Goal: Task Accomplishment & Management: Use online tool/utility

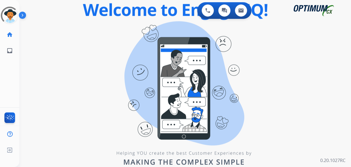
click at [111, 41] on div "swap_horiz Break voice bridge close_fullscreen Connect 3-Way Call merge_type Se…" at bounding box center [178, 33] width 318 height 27
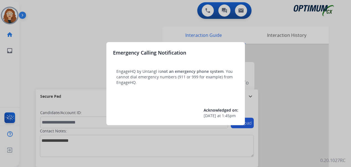
click at [92, 21] on div at bounding box center [175, 83] width 351 height 167
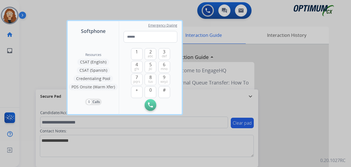
click at [52, 22] on div at bounding box center [175, 83] width 351 height 167
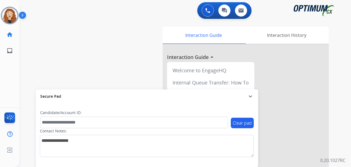
click at [28, 64] on div "swap_horiz Break voice bridge close_fullscreen Connect 3-Way Call merge_type Se…" at bounding box center [178, 135] width 318 height 231
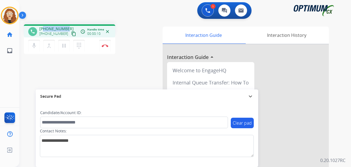
drag, startPoint x: 44, startPoint y: 28, endPoint x: 66, endPoint y: 28, distance: 22.1
click at [66, 28] on span "[PHONE_NUMBER]" at bounding box center [56, 29] width 34 height 6
copy span "7273079608"
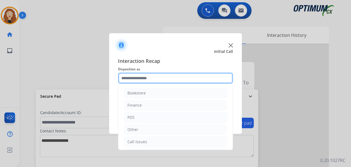
click at [137, 79] on input "text" at bounding box center [175, 77] width 115 height 11
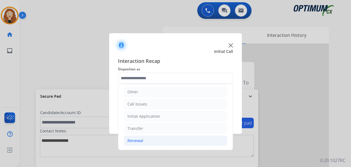
click at [155, 140] on li "Renewal" at bounding box center [175, 140] width 103 height 11
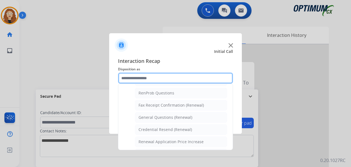
scroll to position [140, 0]
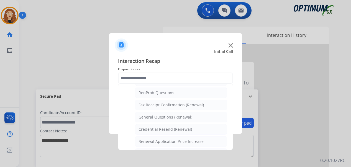
click at [193, 114] on li "General Questions (Renewal)" at bounding box center [181, 117] width 92 height 11
type input "**********"
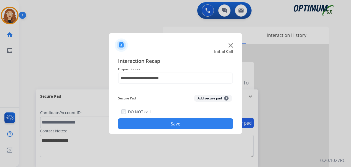
click at [188, 122] on button "Save" at bounding box center [175, 123] width 115 height 11
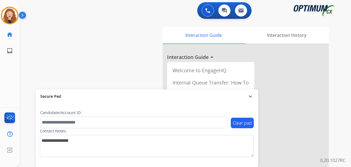
click at [105, 68] on div "swap_horiz Break voice bridge close_fullscreen Connect 3-Way Call merge_type Se…" at bounding box center [178, 135] width 318 height 231
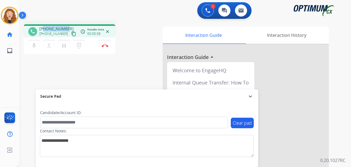
drag, startPoint x: 43, startPoint y: 28, endPoint x: 60, endPoint y: 27, distance: 16.6
click at [65, 27] on span "[PHONE_NUMBER]" at bounding box center [56, 29] width 34 height 6
click at [58, 64] on div "phone [PHONE_NUMBER] [PHONE_NUMBER] content_copy access_time Call metrics Queue…" at bounding box center [178, 135] width 318 height 231
drag, startPoint x: 45, startPoint y: 29, endPoint x: 67, endPoint y: 26, distance: 22.0
click at [67, 26] on div "[PHONE_NUMBER] [PHONE_NUMBER] content_copy" at bounding box center [58, 31] width 38 height 11
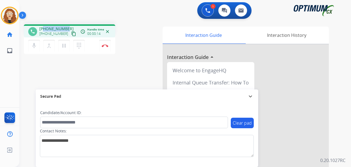
copy span "4109360611"
click at [104, 45] on img at bounding box center [105, 45] width 7 height 3
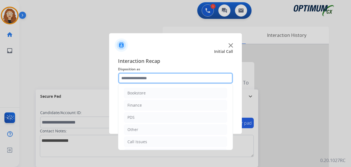
click at [147, 79] on input "text" at bounding box center [175, 77] width 115 height 11
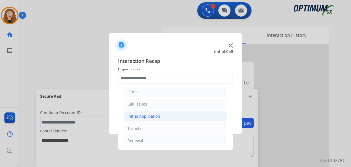
click at [152, 116] on div "Initial Application" at bounding box center [143, 116] width 33 height 6
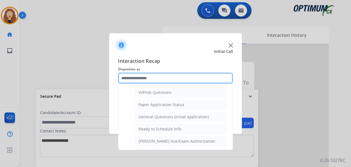
scroll to position [295, 0]
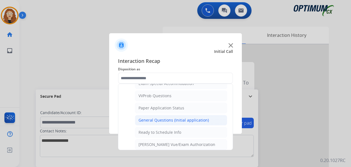
click at [185, 118] on div "General Questions (Initial application)" at bounding box center [173, 120] width 70 height 6
type input "**********"
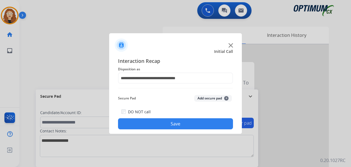
click at [174, 122] on button "Save" at bounding box center [175, 123] width 115 height 11
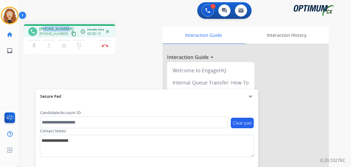
drag, startPoint x: 43, startPoint y: 29, endPoint x: 67, endPoint y: 26, distance: 24.3
click at [67, 26] on div "phone [PHONE_NUMBER] [PHONE_NUMBER] content_copy access_time Call metrics Queue…" at bounding box center [69, 30] width 91 height 13
copy span "2149140647"
click at [106, 45] on img at bounding box center [105, 45] width 7 height 3
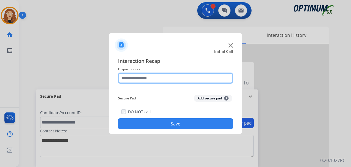
click at [154, 79] on input "text" at bounding box center [175, 77] width 115 height 11
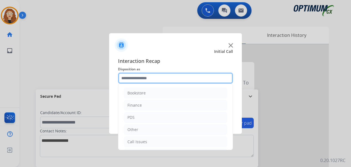
scroll to position [38, 0]
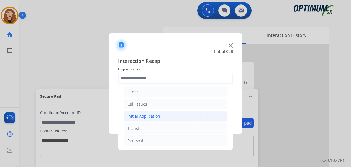
click at [153, 115] on div "Initial Application" at bounding box center [143, 116] width 33 height 6
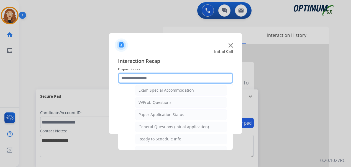
scroll to position [286, 0]
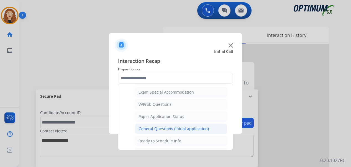
click at [202, 128] on div "General Questions (Initial application)" at bounding box center [173, 129] width 70 height 6
type input "**********"
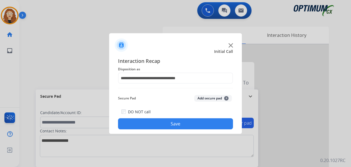
drag, startPoint x: 196, startPoint y: 120, endPoint x: 178, endPoint y: 145, distance: 30.2
click at [195, 120] on button "Save" at bounding box center [175, 123] width 115 height 11
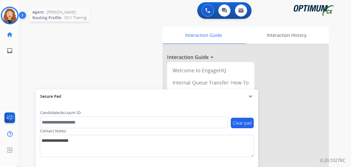
click at [9, 16] on img at bounding box center [9, 15] width 15 height 15
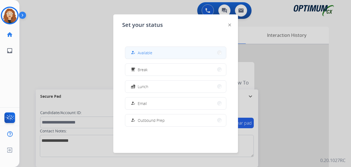
click at [166, 53] on button "how_to_reg Available" at bounding box center [175, 53] width 101 height 12
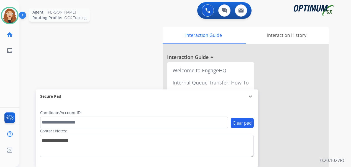
click at [8, 16] on img at bounding box center [9, 15] width 15 height 15
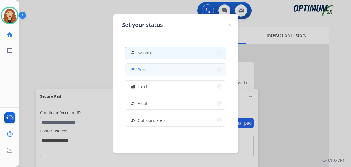
click at [164, 69] on button "free_breakfast Break" at bounding box center [175, 70] width 101 height 12
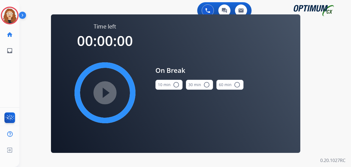
click at [178, 85] on mat-icon "radio_button_unchecked" at bounding box center [176, 84] width 7 height 7
click at [107, 94] on mat-icon "play_circle_filled" at bounding box center [105, 92] width 7 height 7
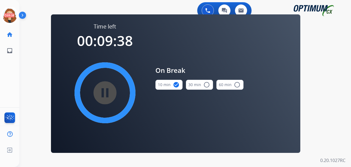
click at [29, 38] on div "swap_horiz Break voice bridge close_fullscreen Connect 3-Way Call merge_type Se…" at bounding box center [178, 33] width 318 height 27
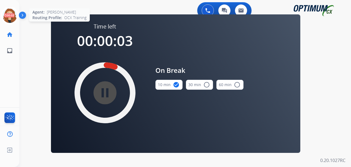
click at [9, 16] on icon at bounding box center [10, 16] width 18 height 18
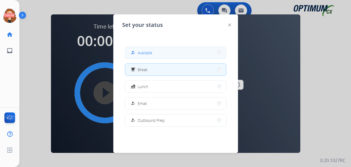
click at [159, 52] on button "how_to_reg Available" at bounding box center [175, 53] width 101 height 12
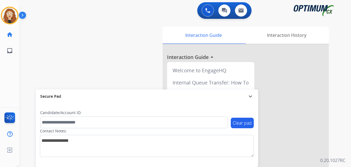
click at [27, 82] on div "swap_horiz Break voice bridge close_fullscreen Connect 3-Way Call merge_type Se…" at bounding box center [178, 135] width 318 height 231
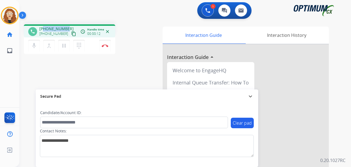
drag, startPoint x: 44, startPoint y: 28, endPoint x: 67, endPoint y: 28, distance: 22.7
click at [67, 28] on div "[PHONE_NUMBER] [PHONE_NUMBER] content_copy" at bounding box center [58, 31] width 38 height 11
copy span "2395064773"
click at [104, 45] on img at bounding box center [105, 45] width 7 height 3
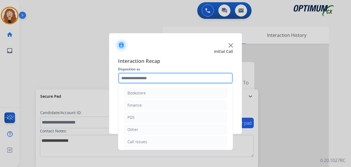
click at [150, 77] on input "text" at bounding box center [175, 77] width 115 height 11
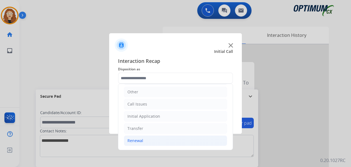
drag, startPoint x: 165, startPoint y: 140, endPoint x: 198, endPoint y: 141, distance: 32.9
click at [168, 140] on li "Renewal" at bounding box center [175, 140] width 103 height 11
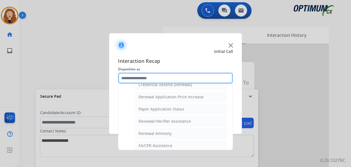
scroll to position [185, 0]
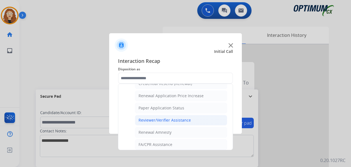
click at [190, 120] on li "Reviewer/Verifier Assistance" at bounding box center [181, 120] width 92 height 11
type input "**********"
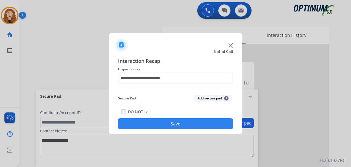
click at [188, 121] on button "Save" at bounding box center [175, 123] width 115 height 11
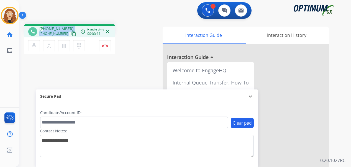
drag, startPoint x: 44, startPoint y: 28, endPoint x: 68, endPoint y: 31, distance: 24.0
click at [69, 29] on div "[PHONE_NUMBER] [PHONE_NUMBER] content_copy" at bounding box center [58, 31] width 38 height 11
click at [71, 69] on div "phone [PHONE_NUMBER] [PHONE_NUMBER] content_copy access_time Call metrics Queue…" at bounding box center [178, 135] width 318 height 231
drag, startPoint x: 44, startPoint y: 29, endPoint x: 67, endPoint y: 26, distance: 22.8
click at [67, 26] on div "[PHONE_NUMBER] [PHONE_NUMBER] content_copy" at bounding box center [58, 31] width 38 height 11
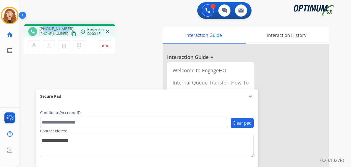
copy span "3147062854"
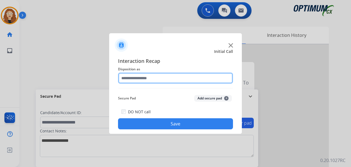
click at [141, 75] on input "text" at bounding box center [175, 77] width 115 height 11
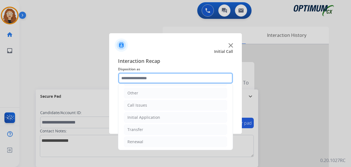
scroll to position [38, 0]
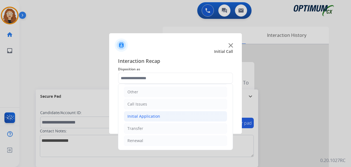
click at [164, 115] on li "Initial Application" at bounding box center [175, 116] width 103 height 11
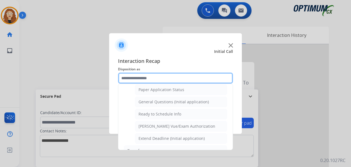
scroll to position [313, 0]
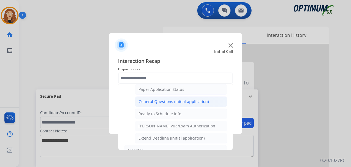
click at [165, 103] on div "General Questions (Initial application)" at bounding box center [173, 102] width 70 height 6
type input "**********"
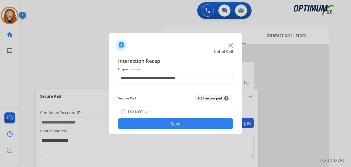
click at [163, 124] on button "Save" at bounding box center [175, 123] width 115 height 11
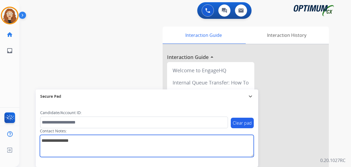
click at [223, 154] on textarea at bounding box center [147, 146] width 214 height 22
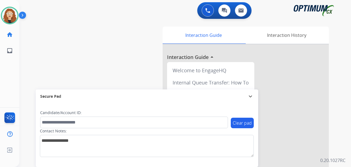
click at [97, 75] on div "swap_horiz Break voice bridge close_fullscreen Connect 3-Way Call merge_type Se…" at bounding box center [178, 135] width 318 height 231
click at [22, 94] on div "swap_horiz Break voice bridge close_fullscreen Connect 3-Way Call merge_type Se…" at bounding box center [178, 135] width 318 height 231
click at [24, 100] on div "swap_horiz Break voice bridge close_fullscreen Connect 3-Way Call merge_type Se…" at bounding box center [178, 135] width 318 height 231
click at [337, 144] on div "Interaction Guide Interaction History Interaction Guide arrow_drop_up Welcome t…" at bounding box center [247, 137] width 179 height 226
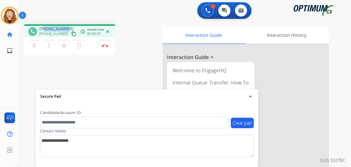
drag, startPoint x: 44, startPoint y: 28, endPoint x: 67, endPoint y: 25, distance: 23.2
click at [67, 25] on div "phone [PHONE_NUMBER] [PHONE_NUMBER] content_copy access_time Call metrics Queue…" at bounding box center [69, 30] width 91 height 13
copy span "3155910958"
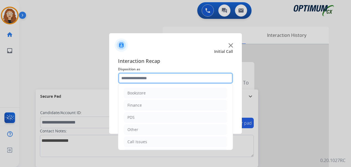
click at [145, 78] on input "text" at bounding box center [175, 77] width 115 height 11
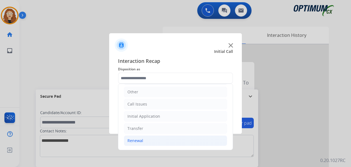
click at [171, 141] on li "Renewal" at bounding box center [175, 140] width 103 height 11
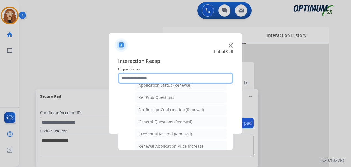
scroll to position [141, 0]
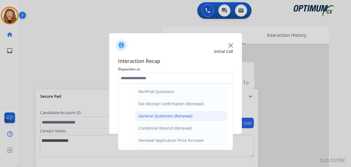
click at [196, 117] on li "General Questions (Renewal)" at bounding box center [181, 116] width 92 height 11
type input "**********"
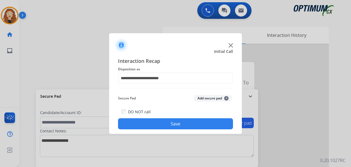
click at [186, 122] on button "Save" at bounding box center [175, 123] width 115 height 11
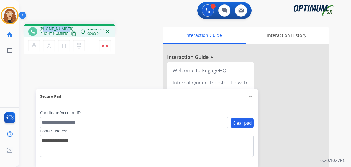
drag, startPoint x: 44, startPoint y: 29, endPoint x: 65, endPoint y: 28, distance: 21.3
click at [65, 28] on span "[PHONE_NUMBER]" at bounding box center [56, 29] width 34 height 6
copy span "4045974372"
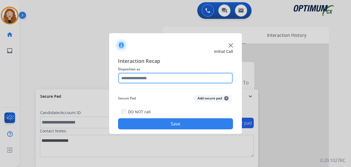
click at [135, 76] on input "text" at bounding box center [175, 77] width 115 height 11
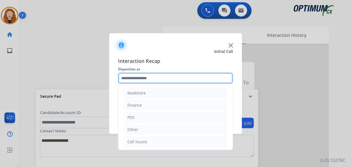
scroll to position [38, 0]
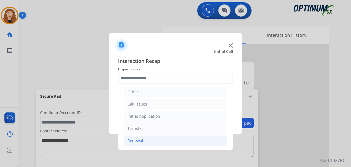
drag, startPoint x: 140, startPoint y: 140, endPoint x: 190, endPoint y: 136, distance: 49.5
click at [141, 140] on div "Renewal" at bounding box center [135, 141] width 16 height 6
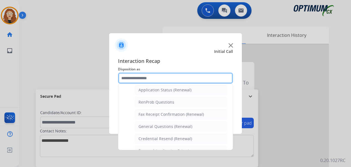
scroll to position [131, 0]
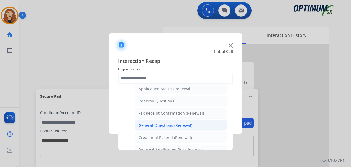
click at [188, 126] on div "General Questions (Renewal)" at bounding box center [165, 126] width 54 height 6
type input "**********"
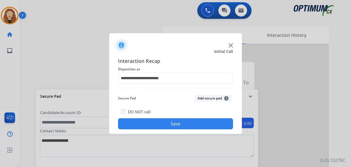
click at [184, 124] on button "Save" at bounding box center [175, 123] width 115 height 11
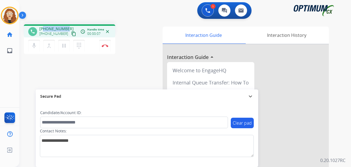
drag, startPoint x: 44, startPoint y: 29, endPoint x: 66, endPoint y: 27, distance: 21.9
click at [66, 27] on div "[PHONE_NUMBER] [PHONE_NUMBER] content_copy" at bounding box center [58, 31] width 38 height 11
copy span "2408548301"
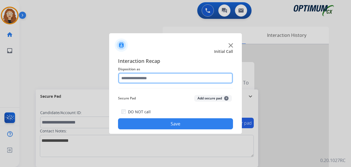
click at [144, 76] on input "text" at bounding box center [175, 77] width 115 height 11
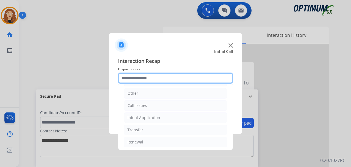
scroll to position [38, 0]
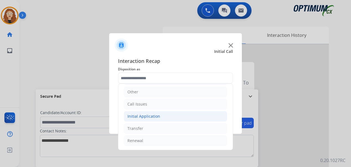
click at [157, 116] on div "Initial Application" at bounding box center [143, 116] width 33 height 6
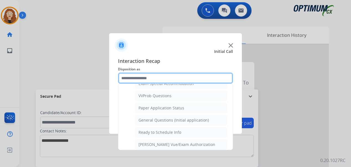
scroll to position [298, 0]
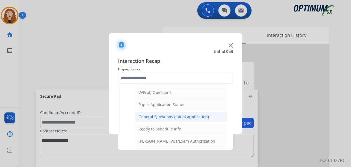
click at [183, 118] on div "General Questions (Initial application)" at bounding box center [173, 117] width 70 height 6
type input "**********"
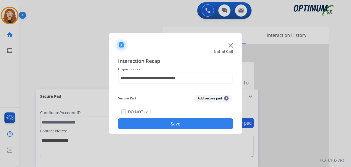
click at [181, 120] on button "Save" at bounding box center [175, 123] width 115 height 11
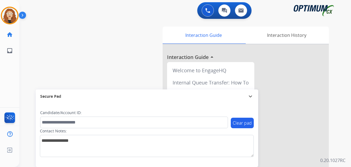
click at [22, 79] on div "swap_horiz Break voice bridge close_fullscreen Connect 3-Way Call merge_type Se…" at bounding box center [178, 135] width 318 height 231
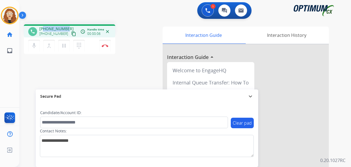
drag, startPoint x: 43, startPoint y: 28, endPoint x: 63, endPoint y: 28, distance: 19.4
click at [66, 28] on span "[PHONE_NUMBER]" at bounding box center [56, 29] width 34 height 6
copy span "3147062854"
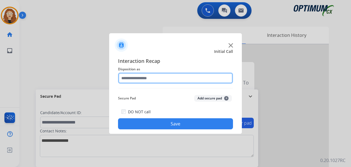
click at [135, 79] on input "text" at bounding box center [175, 77] width 115 height 11
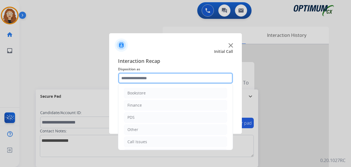
scroll to position [38, 0]
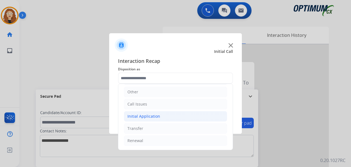
click at [147, 118] on div "Initial Application" at bounding box center [143, 116] width 33 height 6
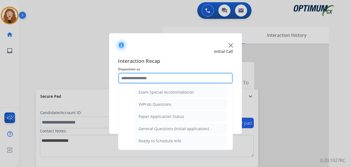
scroll to position [295, 0]
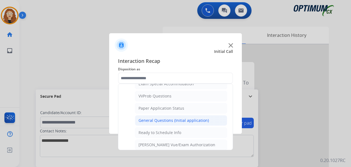
click at [188, 121] on div "General Questions (Initial application)" at bounding box center [173, 121] width 70 height 6
type input "**********"
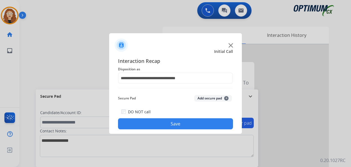
click at [184, 123] on button "Save" at bounding box center [175, 123] width 115 height 11
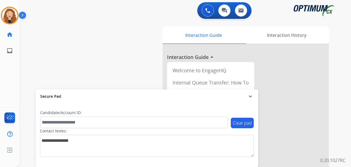
click at [26, 76] on div "swap_horiz Break voice bridge close_fullscreen Connect 3-Way Call merge_type Se…" at bounding box center [178, 135] width 318 height 231
click at [11, 18] on img at bounding box center [9, 15] width 15 height 15
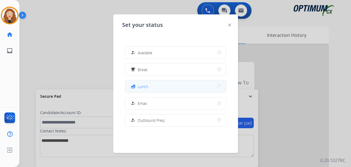
click at [158, 85] on button "fastfood Lunch" at bounding box center [175, 87] width 101 height 12
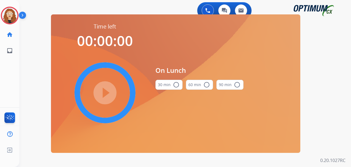
click at [175, 85] on mat-icon "radio_button_unchecked" at bounding box center [176, 84] width 7 height 7
click at [108, 90] on mat-icon "play_circle_filled" at bounding box center [105, 92] width 7 height 7
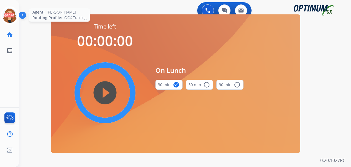
click at [7, 16] on icon at bounding box center [10, 16] width 18 height 18
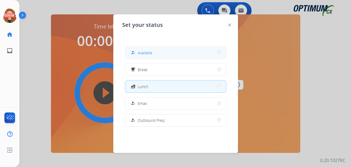
click at [135, 54] on mat-icon "how_to_reg" at bounding box center [132, 52] width 5 height 5
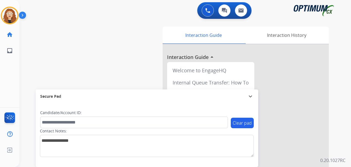
click at [22, 85] on div "swap_horiz Break voice bridge close_fullscreen Connect 3-Way Call merge_type Se…" at bounding box center [178, 135] width 318 height 231
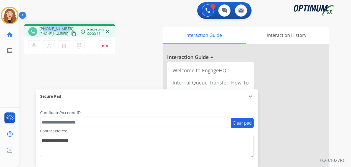
drag, startPoint x: 44, startPoint y: 28, endPoint x: 67, endPoint y: 27, distance: 23.0
click at [68, 27] on div "[PHONE_NUMBER] [PHONE_NUMBER] content_copy" at bounding box center [58, 31] width 38 height 11
copy span "5129231919"
click at [105, 47] on img at bounding box center [105, 45] width 7 height 3
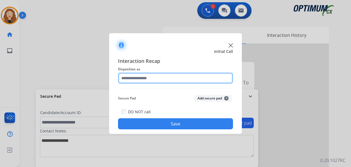
click at [136, 77] on input "text" at bounding box center [175, 77] width 115 height 11
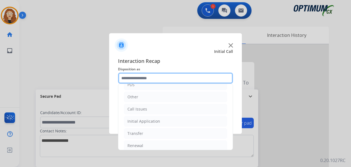
scroll to position [0, 0]
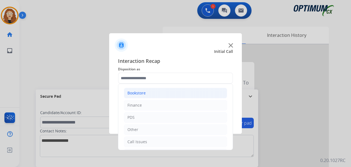
click at [172, 94] on li "Bookstore" at bounding box center [175, 93] width 103 height 11
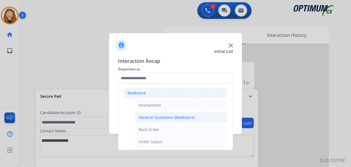
click at [169, 118] on div "General Questions (Bookstore)" at bounding box center [166, 118] width 56 height 6
type input "**********"
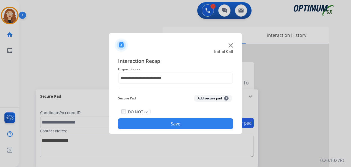
click at [166, 124] on button "Save" at bounding box center [175, 123] width 115 height 11
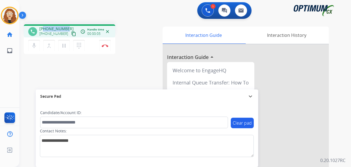
drag, startPoint x: 43, startPoint y: 28, endPoint x: 67, endPoint y: 25, distance: 23.4
click at [67, 25] on div "phone [PHONE_NUMBER] [PHONE_NUMBER] content_copy access_time Call metrics Queue…" at bounding box center [69, 30] width 91 height 13
click at [106, 47] on button "Disconnect" at bounding box center [105, 46] width 12 height 12
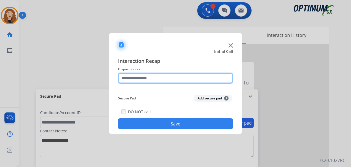
click at [146, 78] on input "text" at bounding box center [175, 77] width 115 height 11
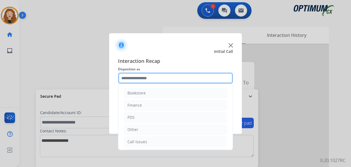
scroll to position [38, 0]
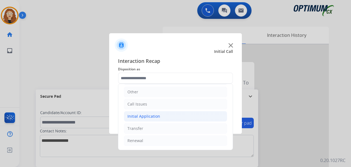
click at [144, 114] on div "Initial Application" at bounding box center [143, 116] width 33 height 6
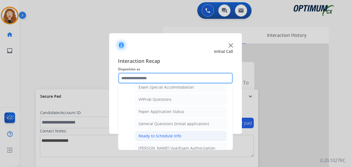
scroll to position [292, 0]
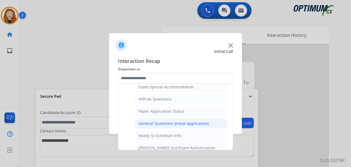
click at [199, 125] on div "General Questions (Initial application)" at bounding box center [173, 124] width 70 height 6
type input "**********"
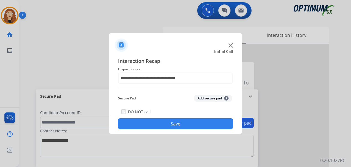
click at [194, 124] on button "Save" at bounding box center [175, 123] width 115 height 11
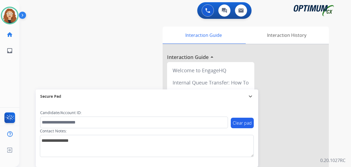
click at [28, 97] on div "swap_horiz Break voice bridge close_fullscreen Connect 3-Way Call merge_type Se…" at bounding box center [178, 135] width 318 height 231
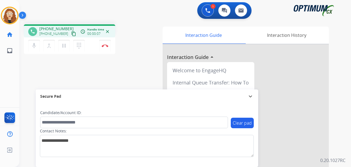
click at [21, 99] on div "phone [PHONE_NUMBER] [PHONE_NUMBER] content_copy access_time Call metrics Queue…" at bounding box center [178, 135] width 318 height 231
drag, startPoint x: 43, startPoint y: 28, endPoint x: 66, endPoint y: 26, distance: 22.8
click at [66, 26] on div "phone [PHONE_NUMBER] [PHONE_NUMBER] content_copy access_time Call metrics Queue…" at bounding box center [69, 30] width 91 height 13
click at [106, 47] on button "Disconnect" at bounding box center [105, 46] width 12 height 12
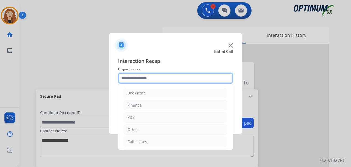
click at [147, 76] on input "text" at bounding box center [175, 77] width 115 height 11
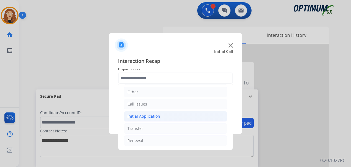
drag, startPoint x: 188, startPoint y: 115, endPoint x: 206, endPoint y: 119, distance: 17.8
click at [189, 115] on li "Initial Application" at bounding box center [175, 116] width 103 height 11
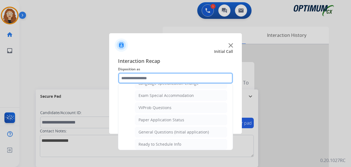
scroll to position [286, 0]
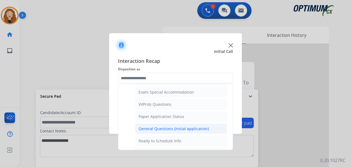
click at [193, 129] on div "General Questions (Initial application)" at bounding box center [173, 129] width 70 height 6
type input "**********"
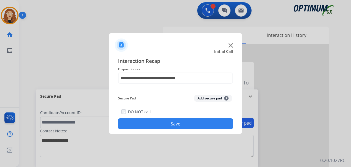
click at [189, 124] on button "Save" at bounding box center [175, 123] width 115 height 11
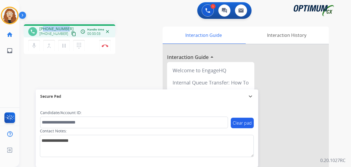
drag, startPoint x: 43, startPoint y: 28, endPoint x: 20, endPoint y: 158, distance: 132.5
click at [70, 25] on div "phone [PHONE_NUMBER] [PHONE_NUMBER] content_copy access_time Call metrics Queue…" at bounding box center [69, 30] width 91 height 13
click at [151, 17] on div "1 Voice Interactions 0 Chat Interactions 0 Email Interactions" at bounding box center [181, 11] width 311 height 18
click at [134, 74] on div "phone [PHONE_NUMBER] [PHONE_NUMBER] content_copy access_time Call metrics Queue…" at bounding box center [178, 135] width 318 height 231
click at [139, 20] on div "phone [PHONE_NUMBER] [PHONE_NUMBER] content_copy access_time Call metrics Queue…" at bounding box center [178, 135] width 318 height 231
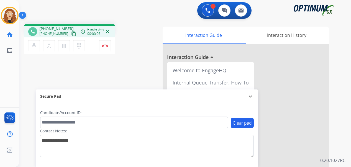
click at [70, 37] on button "content_copy" at bounding box center [73, 33] width 7 height 7
click at [172, 131] on div "Contact Notes:" at bounding box center [147, 142] width 214 height 29
click at [71, 36] on mat-icon "content_copy" at bounding box center [73, 33] width 5 height 5
click at [33, 73] on div "phone [PHONE_NUMBER] [PHONE_NUMBER] content_copy access_time Call metrics Queue…" at bounding box center [178, 135] width 318 height 231
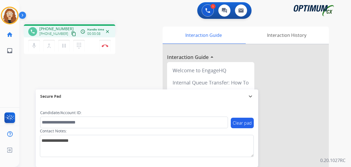
click at [36, 72] on div "phone [PHONE_NUMBER] [PHONE_NUMBER] content_copy access_time Call metrics Queue…" at bounding box center [178, 135] width 318 height 231
click at [141, 56] on div "phone [PHONE_NUMBER] [PHONE_NUMBER] content_copy access_time Call metrics Queue…" at bounding box center [178, 135] width 318 height 231
click at [102, 10] on div "1 Voice Interactions 0 Chat Interactions 0 Email Interactions" at bounding box center [181, 11] width 311 height 18
drag, startPoint x: 43, startPoint y: 28, endPoint x: 66, endPoint y: 26, distance: 22.3
click at [66, 26] on div "phone [PHONE_NUMBER] [PHONE_NUMBER] content_copy access_time Call metrics Queue…" at bounding box center [69, 30] width 91 height 13
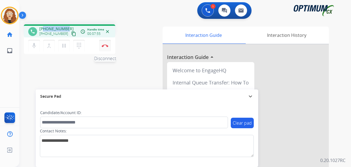
click at [107, 47] on button "Disconnect" at bounding box center [105, 46] width 12 height 12
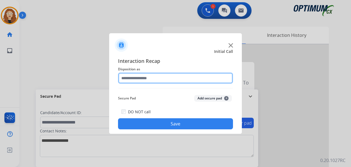
click at [136, 75] on input "text" at bounding box center [175, 77] width 115 height 11
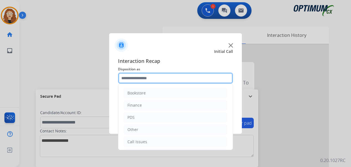
scroll to position [38, 0]
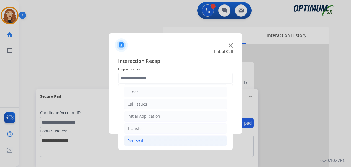
click at [183, 140] on li "Renewal" at bounding box center [175, 140] width 103 height 11
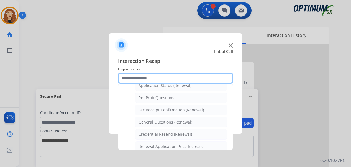
scroll to position [136, 0]
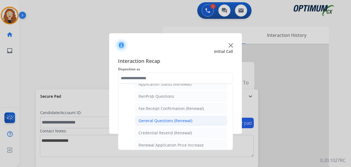
click at [195, 120] on li "General Questions (Renewal)" at bounding box center [181, 120] width 92 height 11
type input "**********"
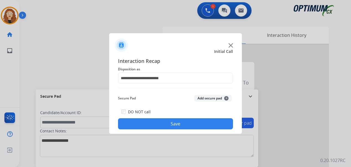
click at [188, 121] on button "Save" at bounding box center [175, 123] width 115 height 11
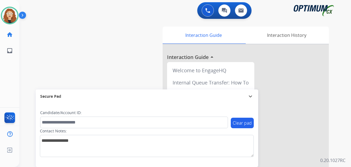
click at [28, 90] on div "swap_horiz Break voice bridge close_fullscreen Connect 3-Way Call merge_type Se…" at bounding box center [178, 135] width 318 height 231
click at [28, 64] on div "swap_horiz Break voice bridge close_fullscreen Connect 3-Way Call merge_type Se…" at bounding box center [178, 135] width 318 height 231
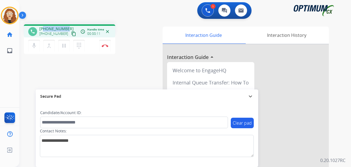
drag, startPoint x: 44, startPoint y: 28, endPoint x: 67, endPoint y: 25, distance: 23.5
click at [67, 25] on div "phone [PHONE_NUMBER] [PHONE_NUMBER] content_copy access_time Call metrics Queue…" at bounding box center [69, 30] width 91 height 13
click at [106, 46] on img at bounding box center [105, 45] width 7 height 3
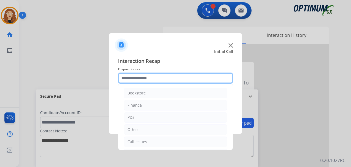
click at [172, 77] on input "text" at bounding box center [175, 77] width 115 height 11
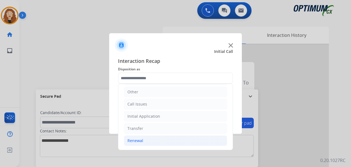
click at [142, 142] on div "Renewal" at bounding box center [135, 141] width 16 height 6
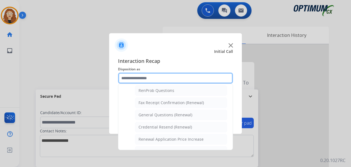
scroll to position [155, 0]
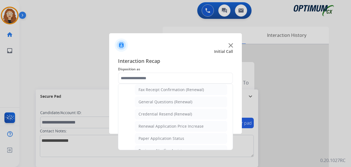
click at [180, 103] on div "General Questions (Renewal)" at bounding box center [165, 102] width 54 height 6
type input "**********"
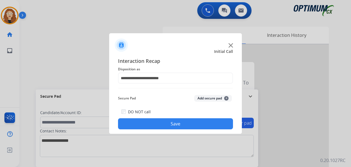
click at [165, 120] on button "Save" at bounding box center [175, 123] width 115 height 11
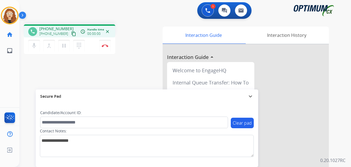
click at [133, 41] on div "phone [PHONE_NUMBER] [PHONE_NUMBER] content_copy access_time Call metrics Queue…" at bounding box center [90, 39] width 132 height 31
drag, startPoint x: 44, startPoint y: 28, endPoint x: 67, endPoint y: 28, distance: 23.0
click at [67, 28] on div "[PHONE_NUMBER] [PHONE_NUMBER] content_copy" at bounding box center [58, 31] width 38 height 11
click at [24, 87] on div "phone [PHONE_NUMBER] [PHONE_NUMBER] content_copy access_time Call metrics Queue…" at bounding box center [178, 135] width 318 height 231
click at [105, 45] on img at bounding box center [105, 45] width 7 height 3
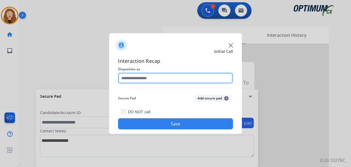
click at [143, 79] on input "text" at bounding box center [175, 77] width 115 height 11
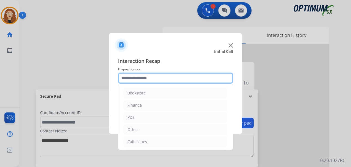
scroll to position [38, 0]
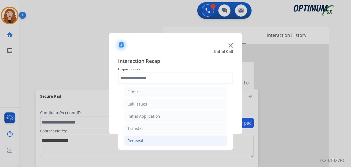
drag, startPoint x: 146, startPoint y: 143, endPoint x: 165, endPoint y: 138, distance: 19.7
click at [148, 143] on li "Renewal" at bounding box center [175, 140] width 103 height 11
click at [157, 112] on li "Initial Application" at bounding box center [175, 116] width 103 height 11
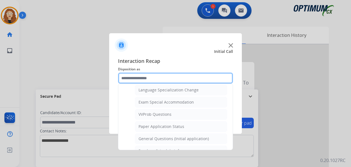
scroll to position [297, 0]
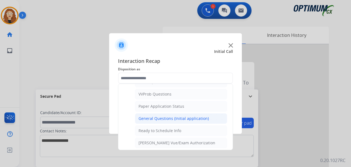
click at [185, 118] on div "General Questions (Initial application)" at bounding box center [173, 119] width 70 height 6
type input "**********"
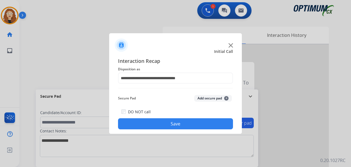
click at [180, 123] on button "Save" at bounding box center [175, 123] width 115 height 11
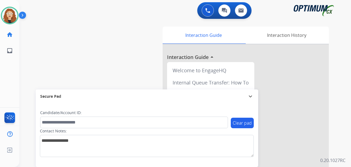
click at [27, 50] on div "swap_horiz Break voice bridge close_fullscreen Connect 3-Way Call merge_type Se…" at bounding box center [178, 135] width 318 height 231
click at [30, 42] on div "swap_horiz Break voice bridge close_fullscreen Connect 3-Way Call merge_type Se…" at bounding box center [178, 135] width 318 height 231
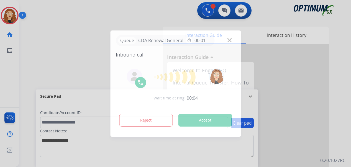
click at [30, 126] on div at bounding box center [175, 83] width 351 height 167
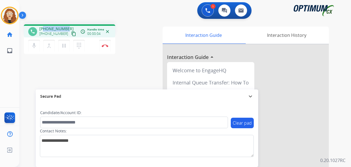
drag, startPoint x: 43, startPoint y: 28, endPoint x: 66, endPoint y: 27, distance: 22.7
click at [66, 27] on div "[PHONE_NUMBER] [PHONE_NUMBER] content_copy" at bounding box center [58, 31] width 38 height 11
click at [107, 46] on img at bounding box center [105, 45] width 7 height 3
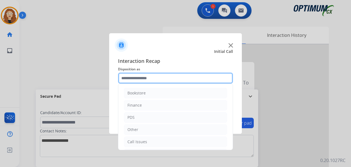
drag, startPoint x: 141, startPoint y: 77, endPoint x: 142, endPoint y: 74, distance: 3.2
click at [141, 76] on input "text" at bounding box center [175, 77] width 115 height 11
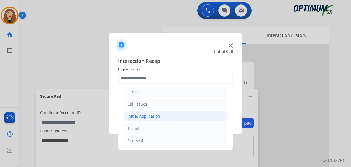
click at [146, 116] on div "Initial Application" at bounding box center [143, 116] width 33 height 6
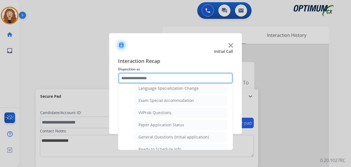
scroll to position [288, 0]
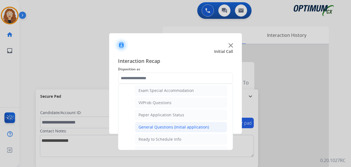
click at [196, 127] on div "General Questions (Initial application)" at bounding box center [173, 127] width 70 height 6
type input "**********"
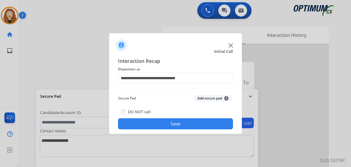
click at [191, 123] on button "Save" at bounding box center [175, 123] width 115 height 11
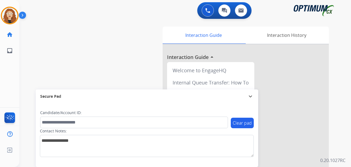
click at [27, 102] on div "swap_horiz Break voice bridge close_fullscreen Connect 3-Way Call merge_type Se…" at bounding box center [178, 135] width 318 height 231
click at [1, 18] on div "Agent: [PERSON_NAME] Profile: OCX Training" at bounding box center [10, 16] width 18 height 18
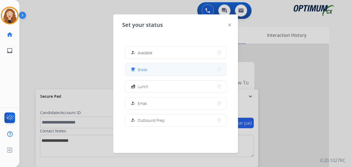
click at [155, 68] on button "free_breakfast Break" at bounding box center [175, 70] width 101 height 12
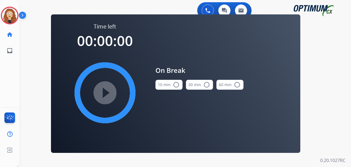
click at [176, 85] on mat-icon "radio_button_unchecked" at bounding box center [176, 84] width 7 height 7
click at [108, 93] on mat-icon "play_circle_filled" at bounding box center [105, 92] width 7 height 7
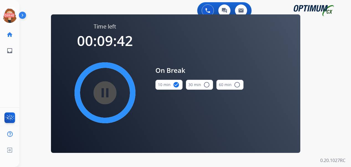
click at [329, 89] on div "0 Voice Interactions 0 Chat Interactions 0 Email Interactions swap_horiz Break …" at bounding box center [184, 83] width 331 height 167
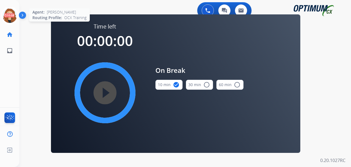
click at [10, 15] on icon at bounding box center [10, 16] width 18 height 18
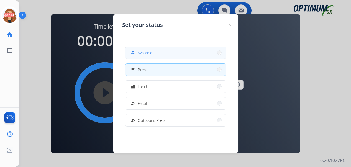
click at [170, 53] on button "how_to_reg Available" at bounding box center [175, 53] width 101 height 12
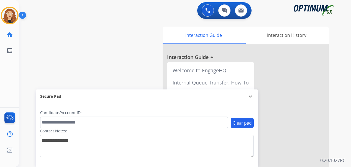
click at [26, 95] on div "swap_horiz Break voice bridge close_fullscreen Connect 3-Way Call merge_type Se…" at bounding box center [178, 135] width 318 height 231
click at [27, 89] on div "swap_horiz Break voice bridge close_fullscreen Connect 3-Way Call merge_type Se…" at bounding box center [178, 135] width 318 height 231
click at [9, 16] on img at bounding box center [9, 15] width 15 height 15
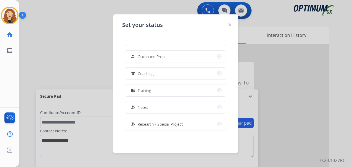
scroll to position [62, 0]
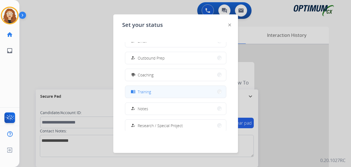
click at [178, 94] on button "menu_book Training" at bounding box center [175, 92] width 101 height 12
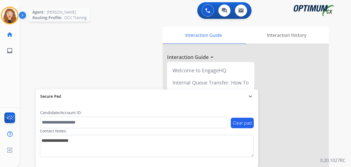
click at [14, 18] on img at bounding box center [9, 15] width 15 height 15
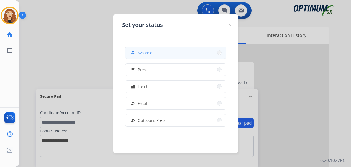
click at [172, 54] on button "how_to_reg Available" at bounding box center [175, 53] width 101 height 12
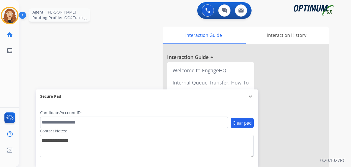
click at [16, 17] on img at bounding box center [9, 15] width 15 height 15
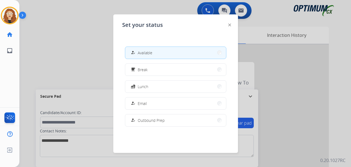
click at [65, 52] on div at bounding box center [175, 83] width 351 height 167
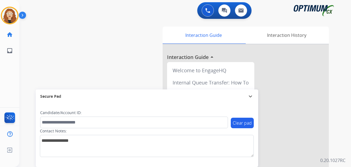
click at [32, 81] on div "swap_horiz Break voice bridge close_fullscreen Connect 3-Way Call merge_type Se…" at bounding box center [178, 135] width 318 height 231
click at [29, 71] on div "swap_horiz Break voice bridge close_fullscreen Connect 3-Way Call merge_type Se…" at bounding box center [178, 135] width 318 height 231
click at [24, 90] on div "swap_horiz Break voice bridge close_fullscreen Connect 3-Way Call merge_type Se…" at bounding box center [178, 135] width 318 height 231
click at [23, 107] on div "swap_horiz Break voice bridge close_fullscreen Connect 3-Way Call merge_type Se…" at bounding box center [178, 135] width 318 height 231
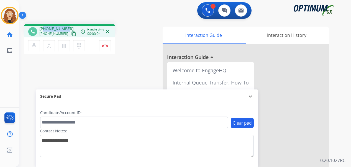
drag, startPoint x: 44, startPoint y: 27, endPoint x: 64, endPoint y: 24, distance: 21.0
click at [68, 25] on div "phone [PHONE_NUMBER] [PHONE_NUMBER] content_copy access_time Call metrics Queue…" at bounding box center [69, 30] width 91 height 13
click at [107, 48] on button "Disconnect" at bounding box center [105, 46] width 12 height 12
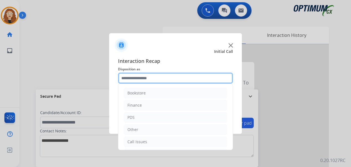
click at [141, 77] on input "text" at bounding box center [175, 77] width 115 height 11
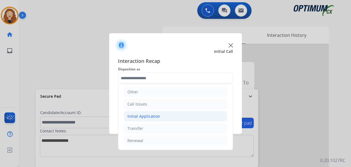
click at [155, 113] on li "Initial Application" at bounding box center [175, 116] width 103 height 11
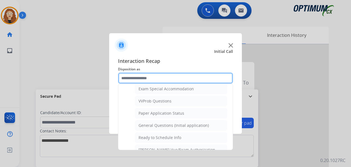
scroll to position [292, 0]
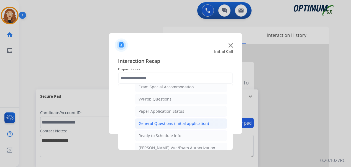
click at [199, 122] on div "General Questions (Initial application)" at bounding box center [173, 124] width 70 height 6
type input "**********"
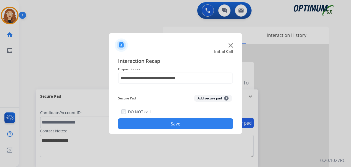
drag, startPoint x: 185, startPoint y: 123, endPoint x: 175, endPoint y: 120, distance: 10.5
click at [185, 123] on button "Save" at bounding box center [175, 123] width 115 height 11
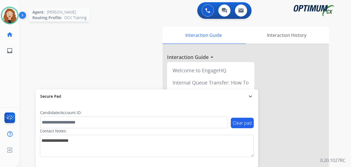
click at [8, 15] on img at bounding box center [9, 15] width 15 height 15
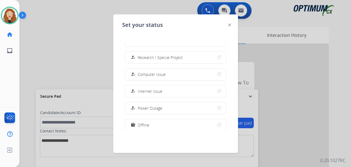
scroll to position [138, 0]
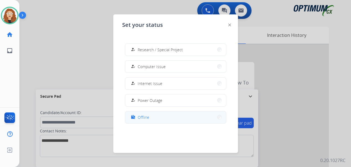
click at [151, 117] on button "work_off Offline" at bounding box center [175, 117] width 101 height 12
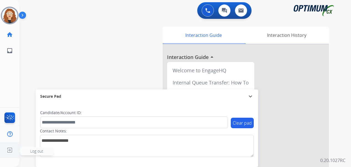
click at [9, 149] on img at bounding box center [10, 150] width 10 height 11
click at [26, 149] on span "Log out" at bounding box center [36, 151] width 33 height 8
